Goal: Navigation & Orientation: Find specific page/section

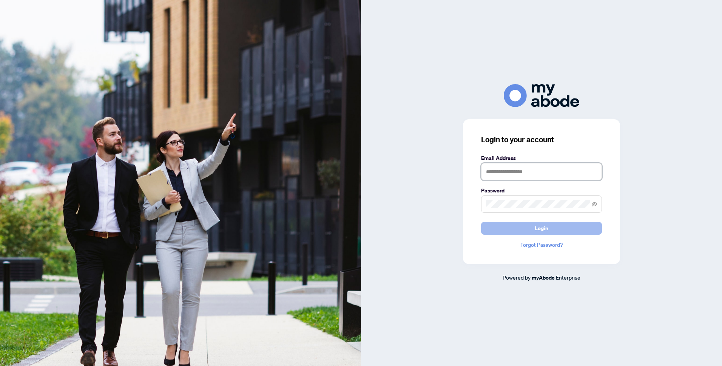
type input "**********"
click at [532, 230] on button "Login" at bounding box center [541, 228] width 121 height 13
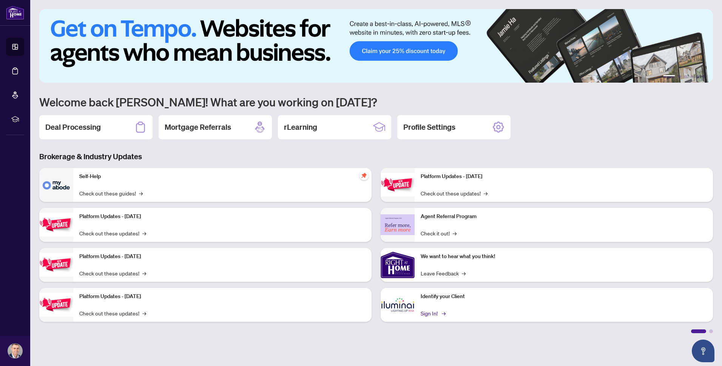
click at [431, 314] on link "Sign In! →" at bounding box center [433, 313] width 24 height 8
